Goal: Information Seeking & Learning: Check status

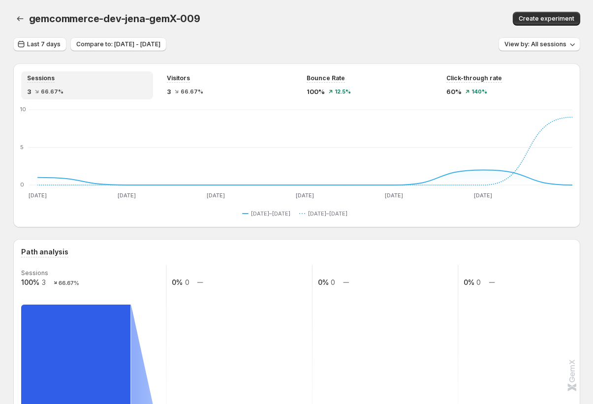
scroll to position [515, 0]
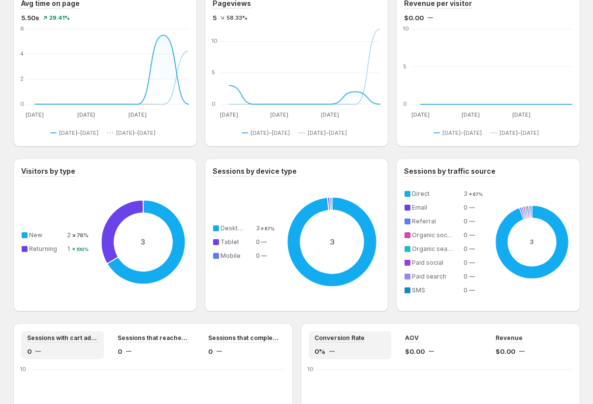
click at [333, 203] on icon at bounding box center [331, 241] width 97 height 105
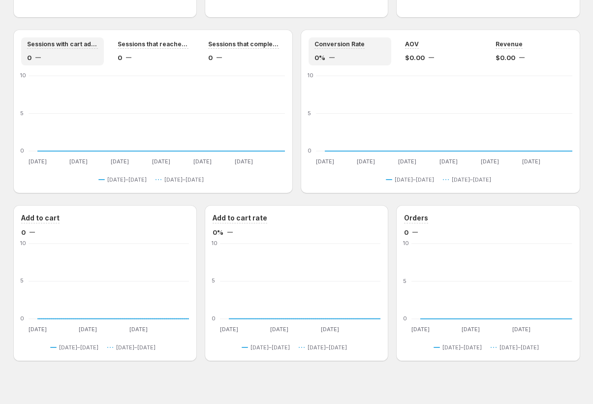
scroll to position [819, 0]
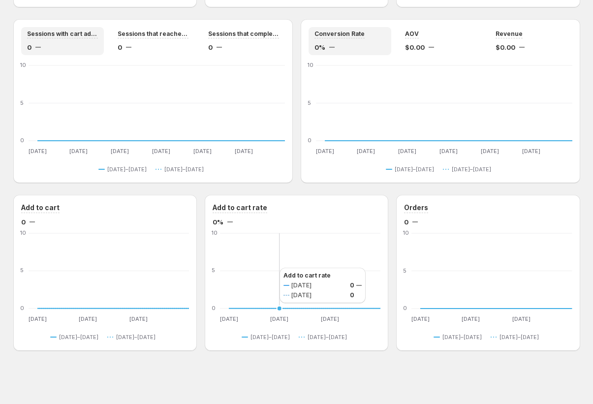
click at [270, 268] on icon "[DATE] Sep [DATE] Sep [DATE] Sep 16 0 5 [DATE] Sep [DATE] Sep [DATE] Sep [DATE]…" at bounding box center [297, 277] width 168 height 93
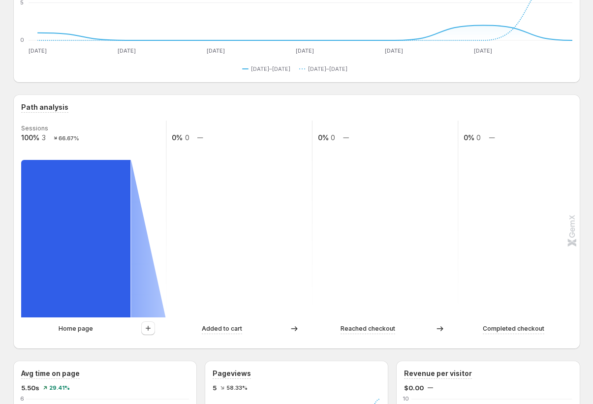
scroll to position [0, 0]
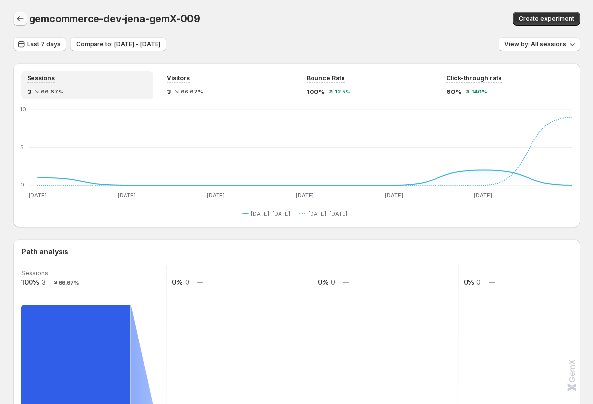
click at [21, 19] on icon "button" at bounding box center [20, 18] width 6 height 5
drag, startPoint x: 26, startPoint y: 16, endPoint x: 24, endPoint y: 22, distance: 6.2
click at [24, 22] on div at bounding box center [21, 19] width 16 height 14
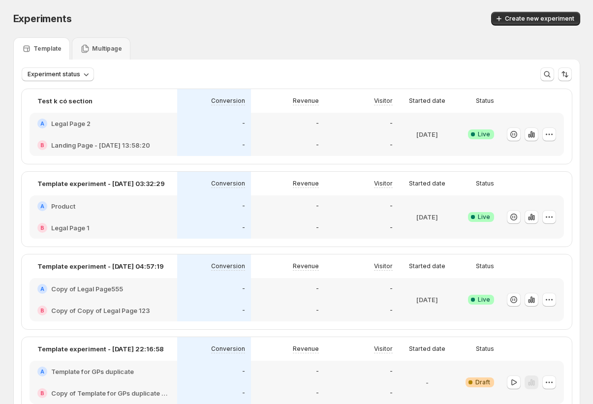
scroll to position [49, 0]
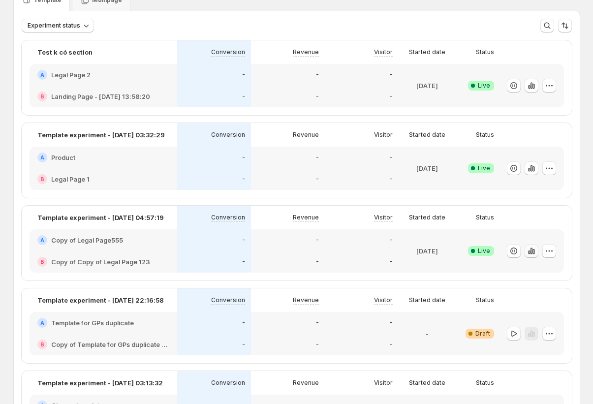
click at [534, 251] on icon "button" at bounding box center [534, 251] width 2 height 5
click at [532, 251] on icon "button" at bounding box center [531, 251] width 2 height 6
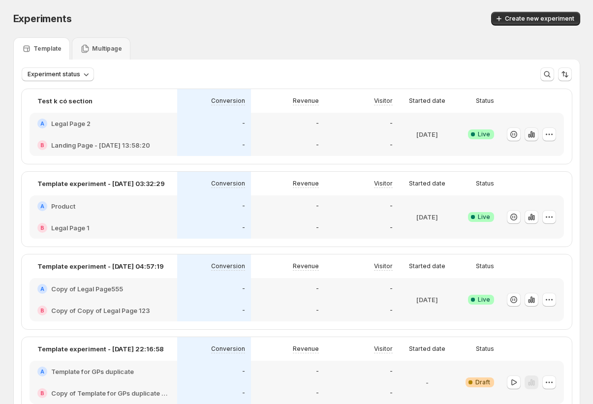
click at [533, 137] on icon "button" at bounding box center [532, 134] width 10 height 10
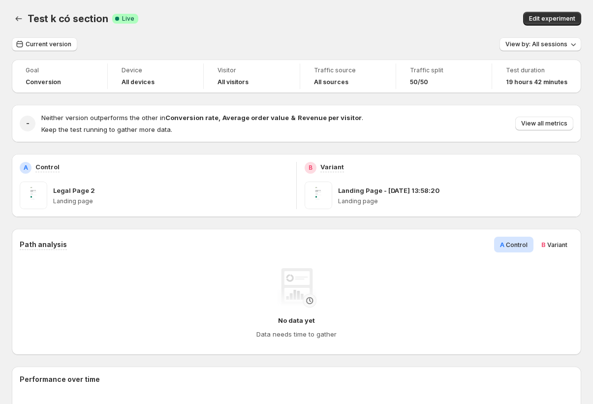
click at [564, 244] on span "Variant" at bounding box center [557, 244] width 20 height 7
click at [21, 25] on div "Test k có section. This page is ready Test k có section Success Complete Live E…" at bounding box center [296, 18] width 569 height 37
click at [20, 23] on icon "Back" at bounding box center [19, 19] width 10 height 10
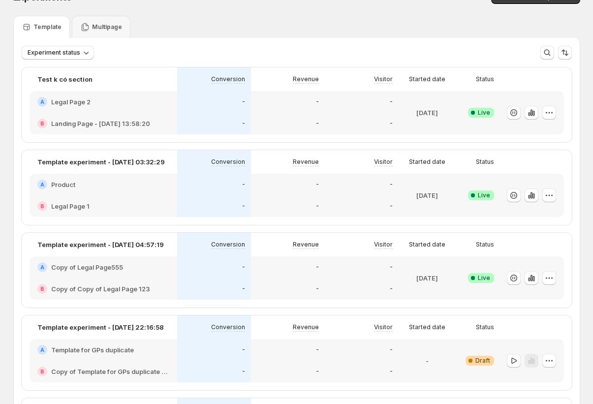
scroll to position [24, 0]
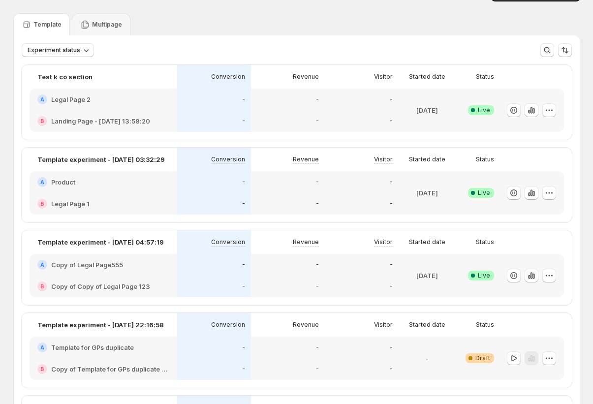
click at [532, 273] on icon "button" at bounding box center [531, 275] width 2 height 6
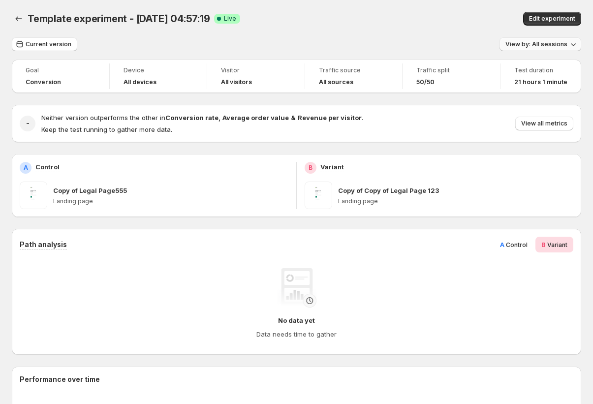
click at [575, 45] on icon "button" at bounding box center [573, 44] width 10 height 10
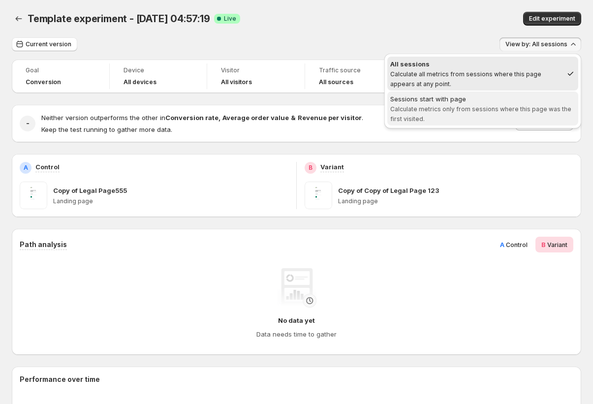
click at [529, 104] on span "Sessions start with page Calculate metrics only from sessions where this page w…" at bounding box center [482, 109] width 185 height 30
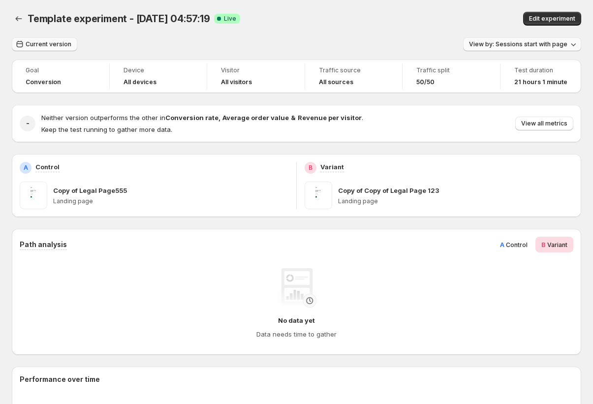
click at [59, 42] on span "Current version" at bounding box center [49, 44] width 46 height 8
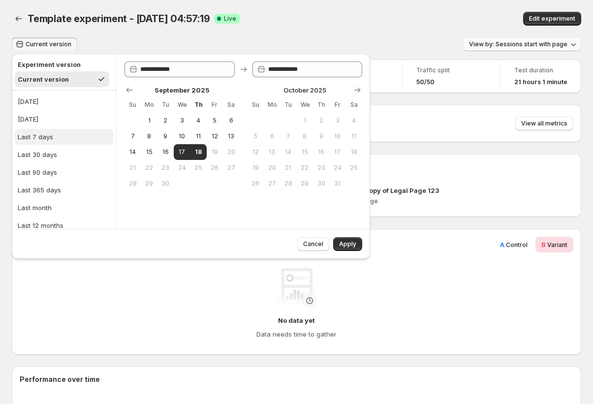
click at [52, 141] on button "Last 7 days" at bounding box center [64, 137] width 98 height 16
type input "**********"
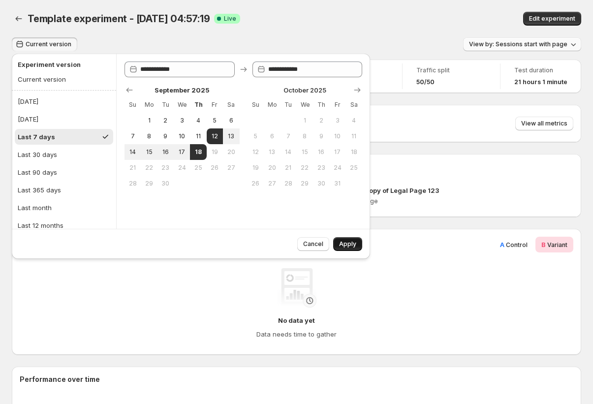
click at [345, 240] on span "Apply" at bounding box center [347, 244] width 17 height 8
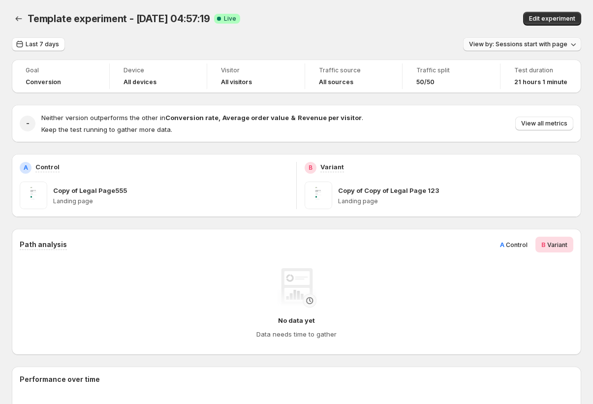
click at [520, 42] on span "View by: Sessions start with page" at bounding box center [518, 44] width 98 height 8
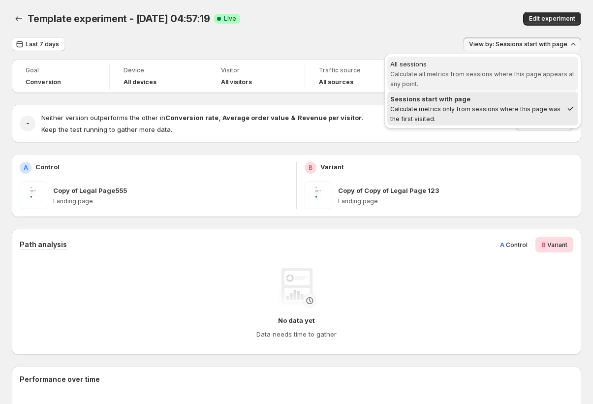
click at [503, 69] on span "All sessions Calculate all metrics from sessions where this page appears at any…" at bounding box center [482, 73] width 185 height 29
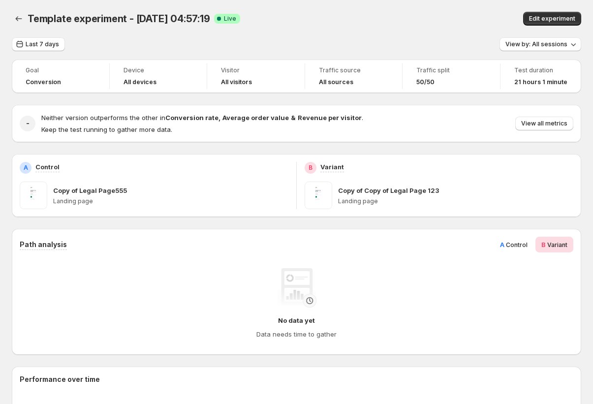
click at [15, 17] on icon "Back" at bounding box center [19, 19] width 10 height 10
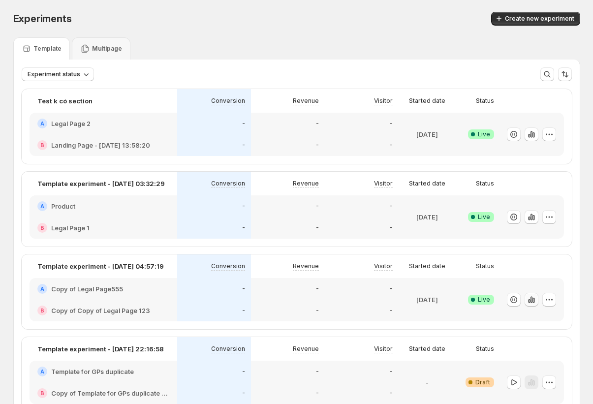
click at [530, 300] on icon "button" at bounding box center [532, 300] width 10 height 10
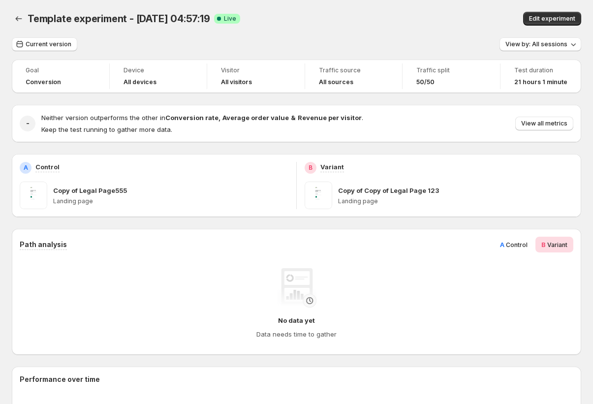
click at [533, 243] on div "A Control" at bounding box center [513, 245] width 39 height 16
click at [77, 47] on div "Current version View by: All sessions" at bounding box center [296, 44] width 569 height 14
click at [67, 46] on span "Current version" at bounding box center [49, 44] width 46 height 8
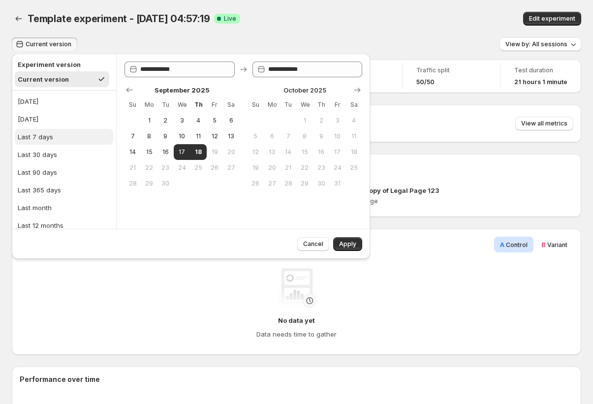
click at [63, 130] on button "Last 7 days" at bounding box center [64, 137] width 98 height 16
type input "**********"
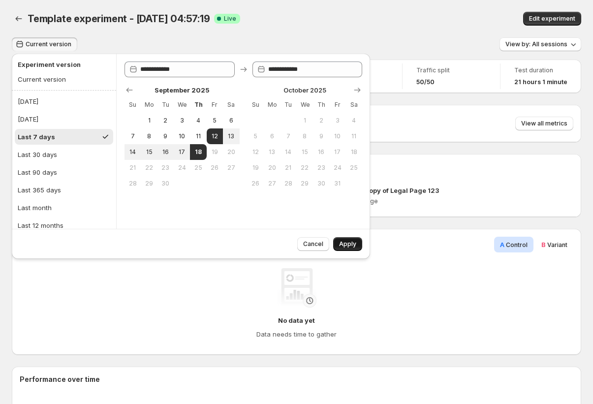
click at [356, 242] on span "Apply" at bounding box center [347, 244] width 17 height 8
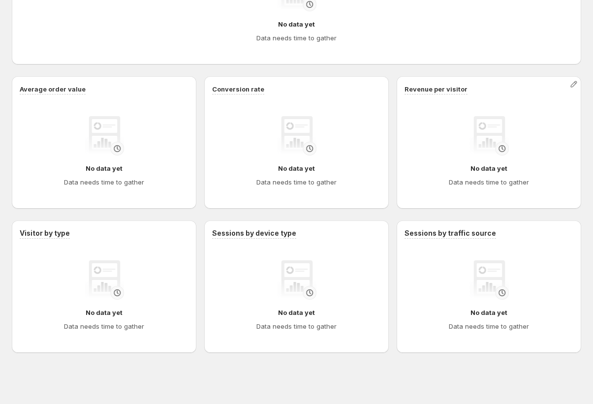
scroll to position [436, 0]
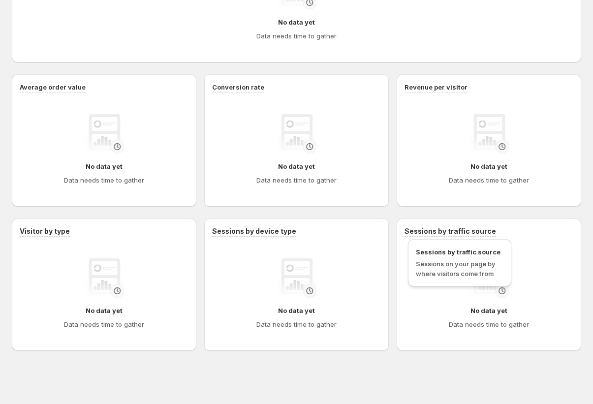
click at [476, 259] on span "Sessions on your page by where visitors come from" at bounding box center [460, 269] width 88 height 20
click at [476, 263] on span "Sessions on your page by where visitors come from" at bounding box center [456, 269] width 80 height 18
